Goal: Information Seeking & Learning: Learn about a topic

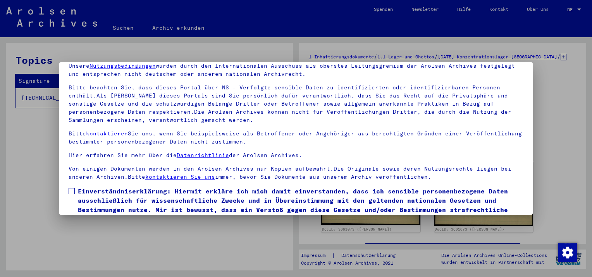
scroll to position [66, 0]
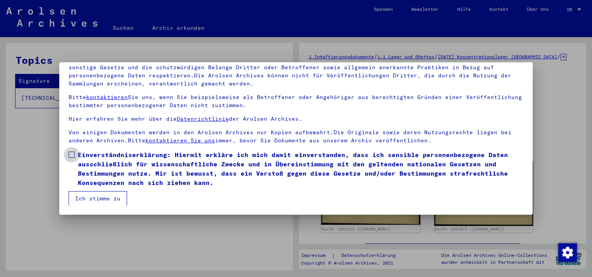
click at [73, 155] on span at bounding box center [72, 155] width 6 height 6
click at [93, 200] on button "Ich stimme zu" at bounding box center [98, 198] width 58 height 15
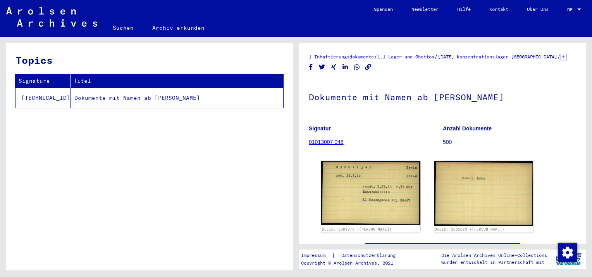
click at [135, 97] on td "Dokumente mit Namen ab [PERSON_NAME]" at bounding box center [176, 98] width 213 height 20
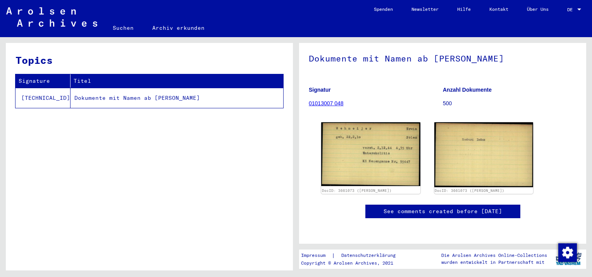
scroll to position [19, 0]
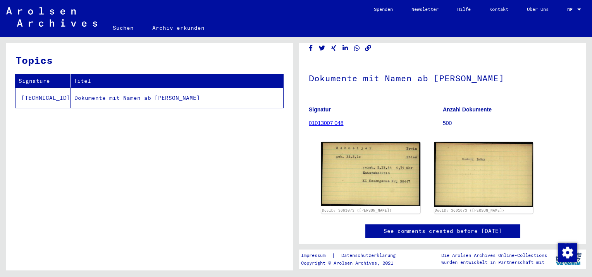
click at [330, 126] on link "01013007 048" at bounding box center [326, 123] width 35 height 6
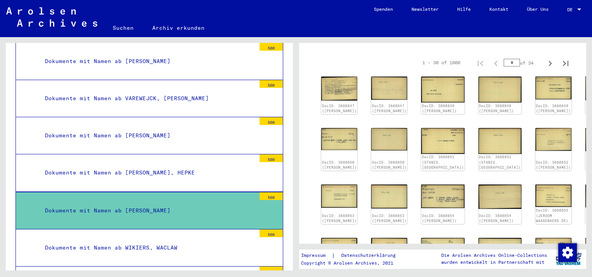
scroll to position [116, 0]
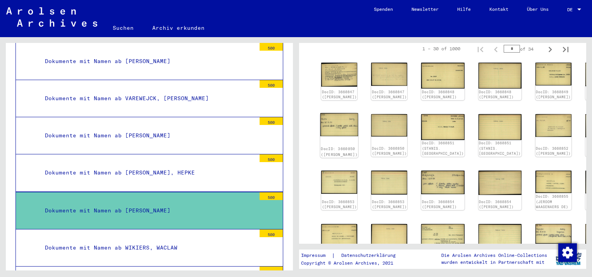
click at [339, 135] on img at bounding box center [339, 124] width 38 height 23
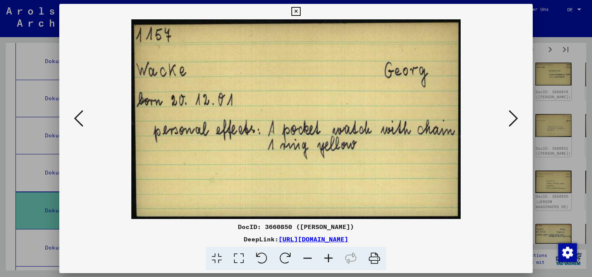
click at [298, 9] on icon at bounding box center [295, 11] width 9 height 9
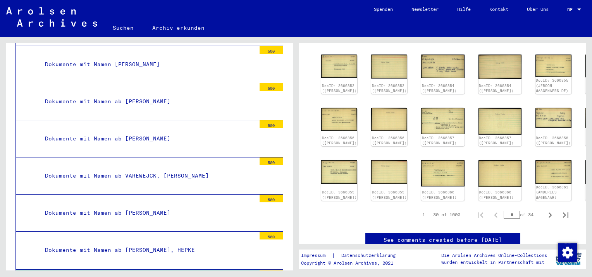
scroll to position [2518, 0]
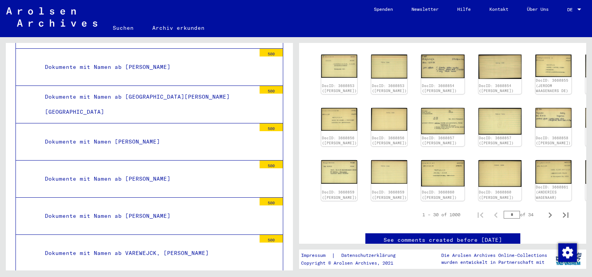
click at [147, 134] on div "Dokumente mit Namen [PERSON_NAME]" at bounding box center [147, 141] width 216 height 15
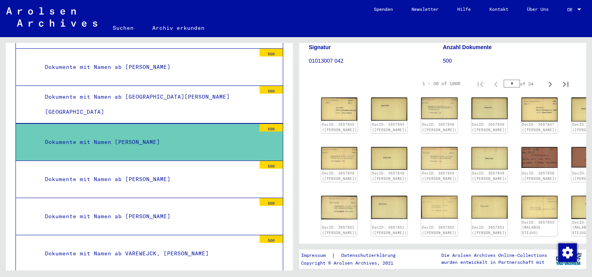
scroll to position [116, 0]
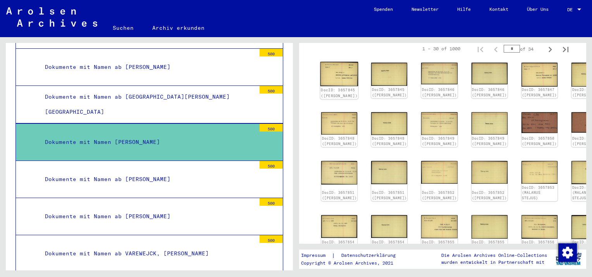
click at [342, 81] on img at bounding box center [339, 74] width 38 height 24
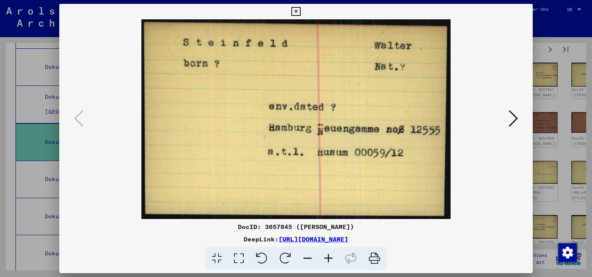
click at [295, 9] on icon at bounding box center [295, 11] width 9 height 9
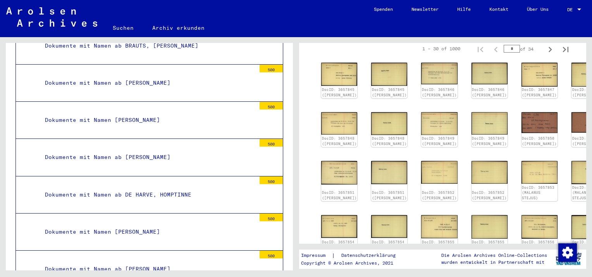
scroll to position [1163, 0]
